Goal: Task Accomplishment & Management: Use online tool/utility

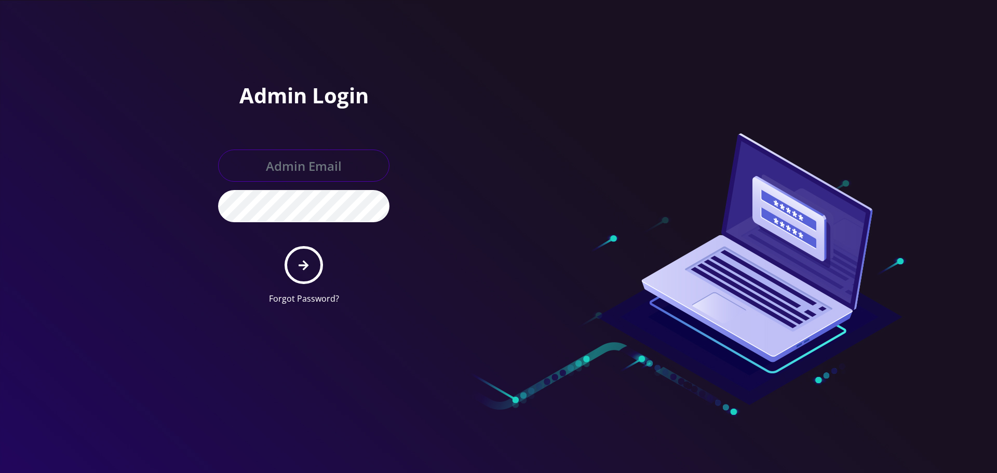
type input "[EMAIL_ADDRESS][DOMAIN_NAME]"
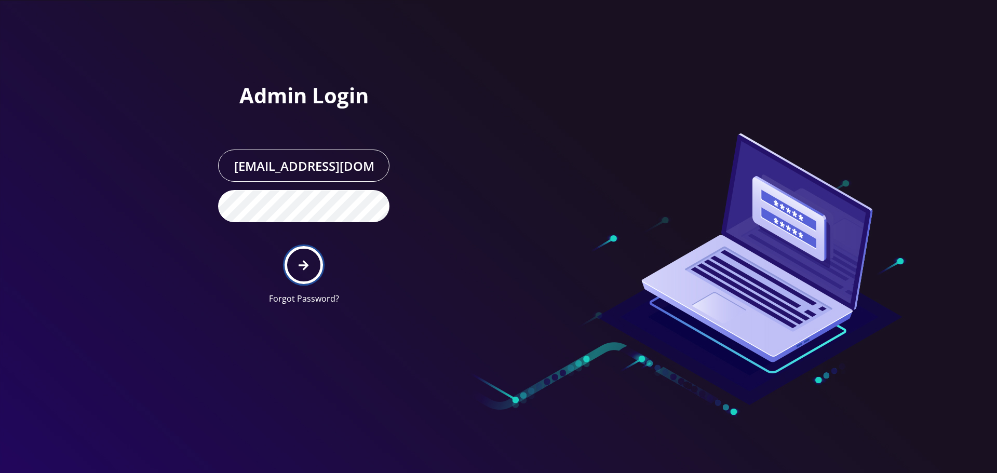
click at [299, 267] on icon "submit" at bounding box center [304, 265] width 10 height 11
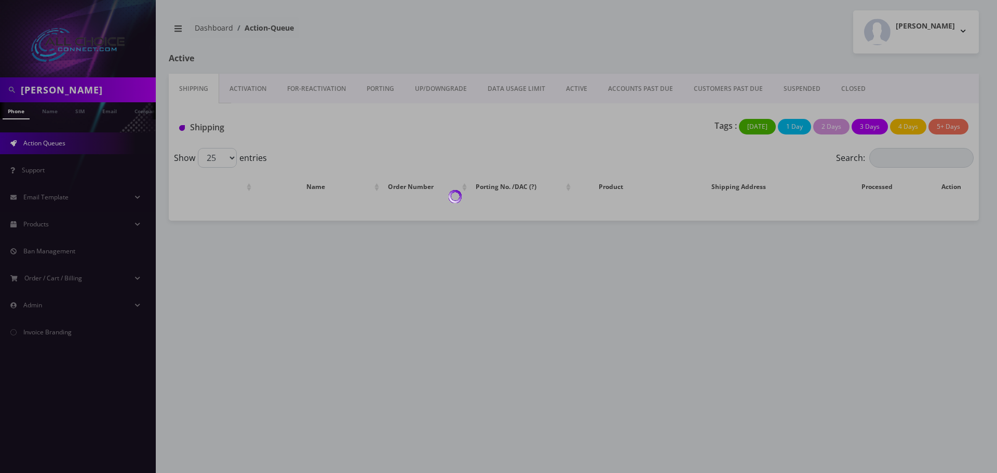
click at [69, 85] on div at bounding box center [498, 236] width 997 height 473
click at [69, 84] on div at bounding box center [498, 236] width 997 height 473
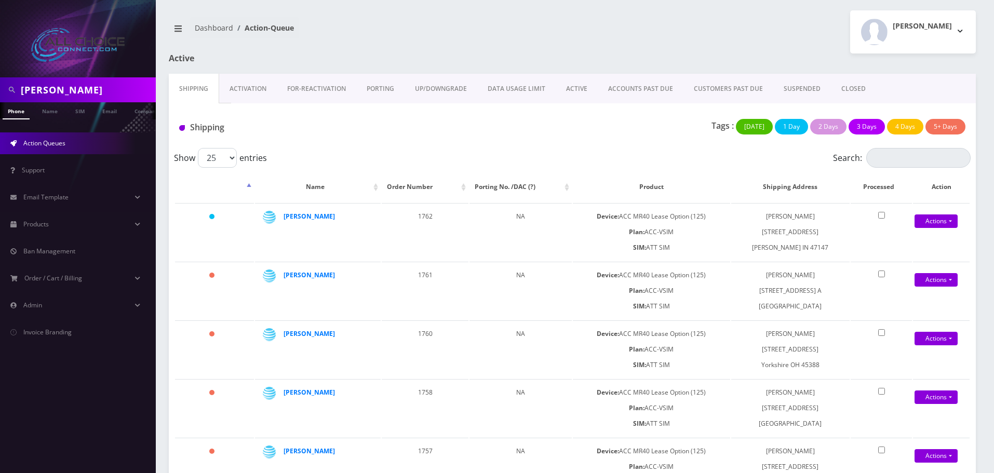
click at [55, 94] on input "Rudnicki" at bounding box center [87, 90] width 132 height 20
type input "sam"
click at [38, 110] on link "Name" at bounding box center [50, 110] width 26 height 17
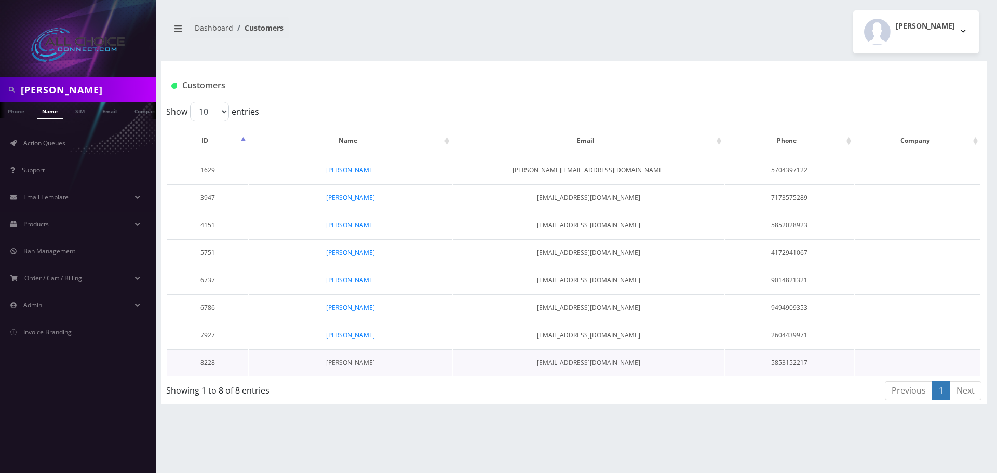
click at [355, 363] on link "[PERSON_NAME]" at bounding box center [350, 362] width 49 height 9
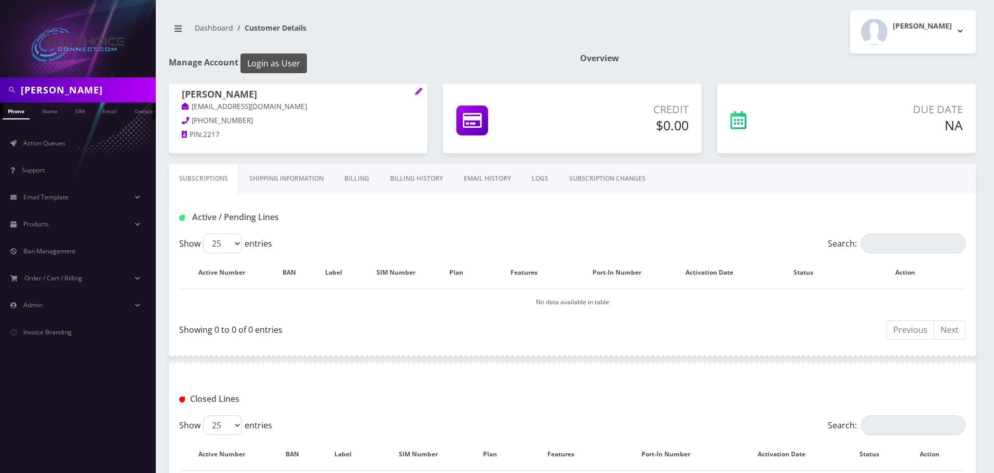
click at [284, 63] on button "Login as User" at bounding box center [274, 64] width 66 height 20
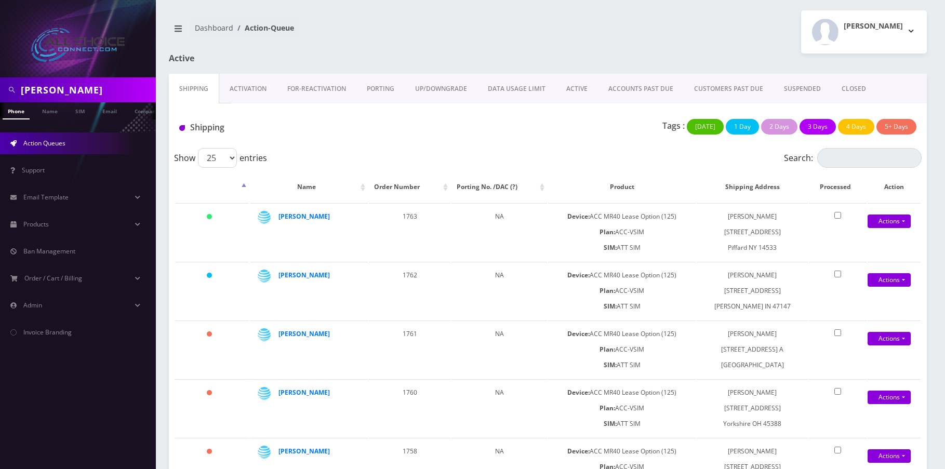
click at [25, 89] on input "sam" at bounding box center [87, 90] width 132 height 20
paste input "[GEOGRAPHIC_DATA]"
type input "[GEOGRAPHIC_DATA]"
click at [54, 110] on link "Name" at bounding box center [50, 110] width 26 height 17
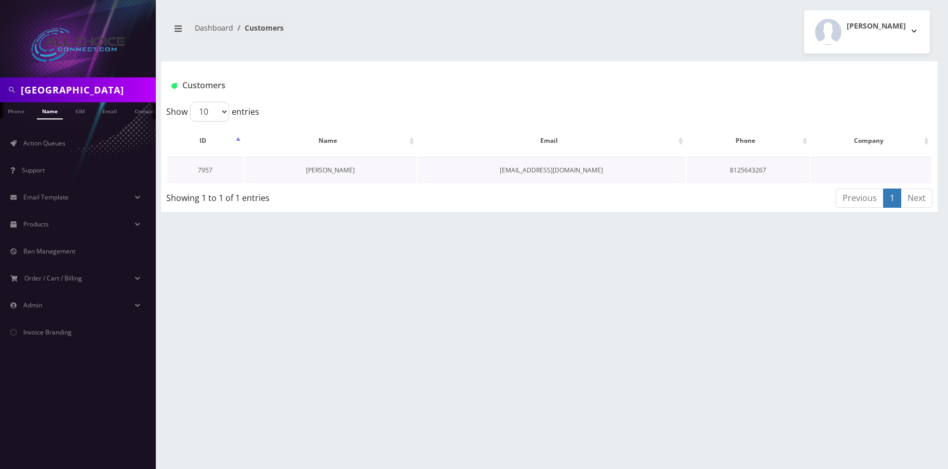
click at [341, 170] on link "[PERSON_NAME]" at bounding box center [330, 170] width 49 height 9
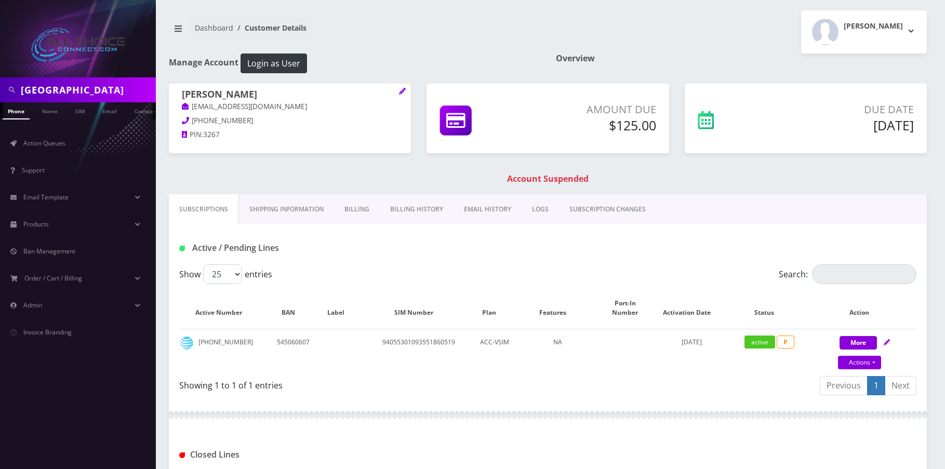
click at [347, 211] on link "Billing" at bounding box center [357, 209] width 46 height 30
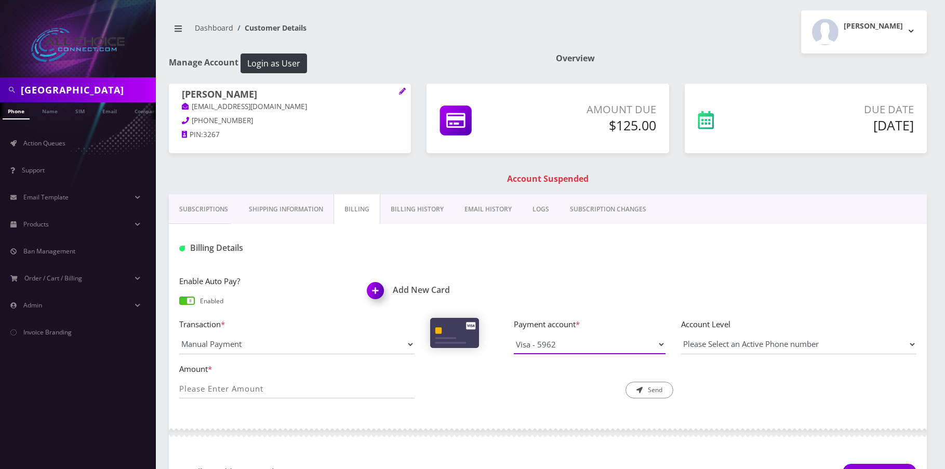
click at [577, 340] on select "Visa - 5962" at bounding box center [590, 345] width 152 height 20
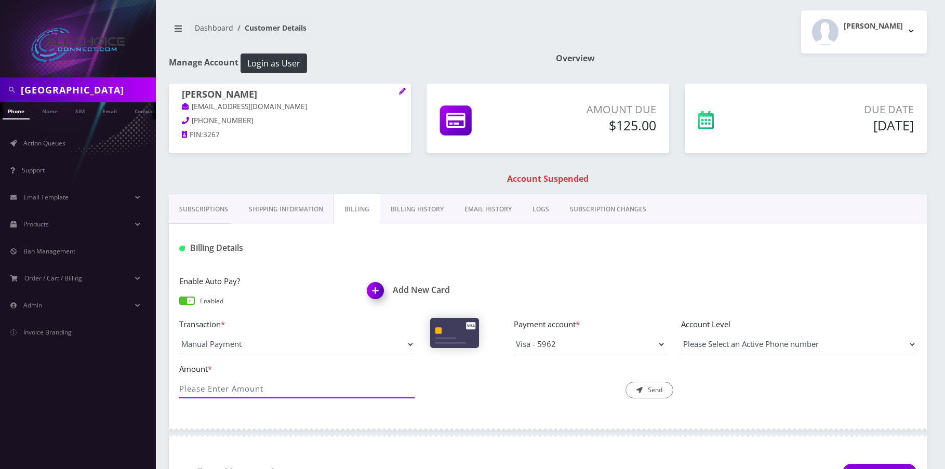
click at [232, 394] on input "Amount *" at bounding box center [296, 389] width 235 height 20
type input "125"
drag, startPoint x: 500, startPoint y: 387, endPoint x: 510, endPoint y: 388, distance: 9.9
click at [500, 387] on div "Description * Send" at bounding box center [547, 381] width 251 height 36
click at [659, 393] on button "Send" at bounding box center [649, 390] width 48 height 17
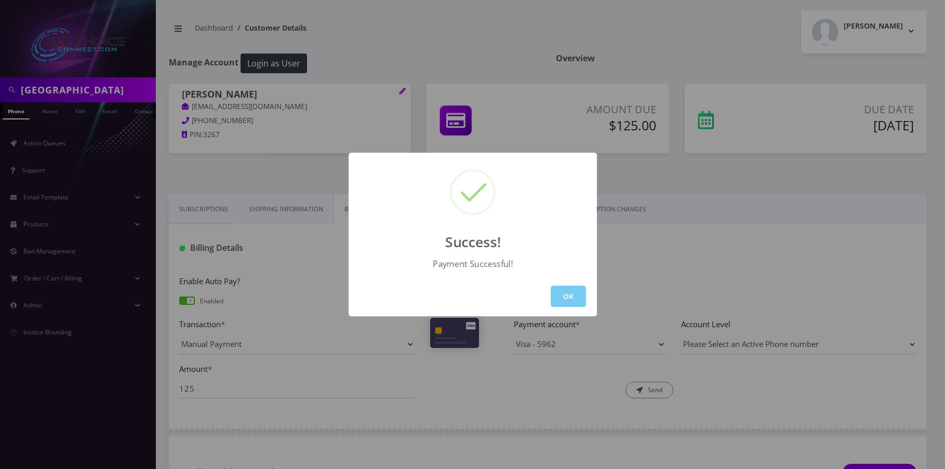
click at [578, 290] on button "OK" at bounding box center [568, 296] width 35 height 21
